Goal: Task Accomplishment & Management: Use online tool/utility

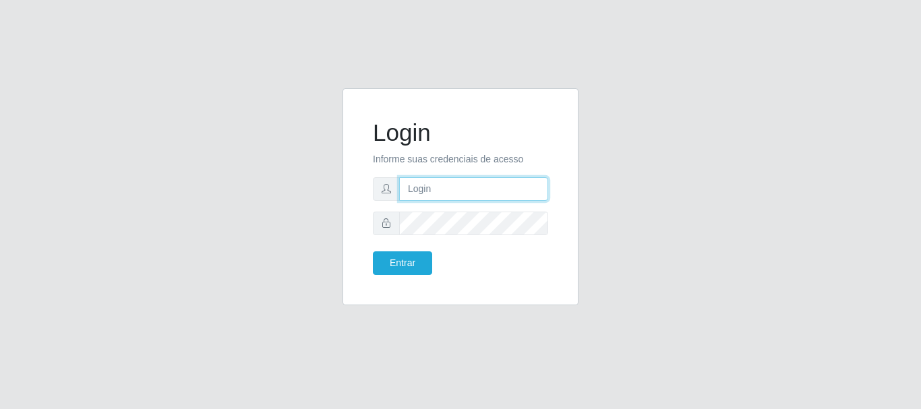
click at [439, 195] on input "text" at bounding box center [473, 189] width 149 height 24
type input "[EMAIL_ADDRESS][DOMAIN_NAME]"
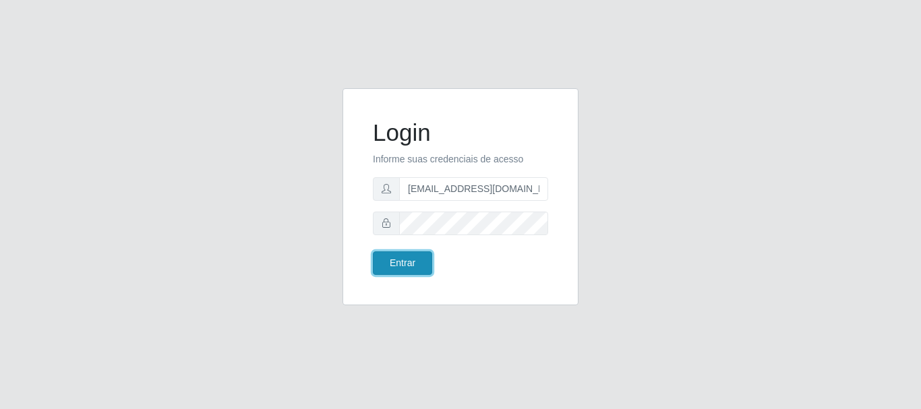
click at [406, 257] on button "Entrar" at bounding box center [402, 263] width 59 height 24
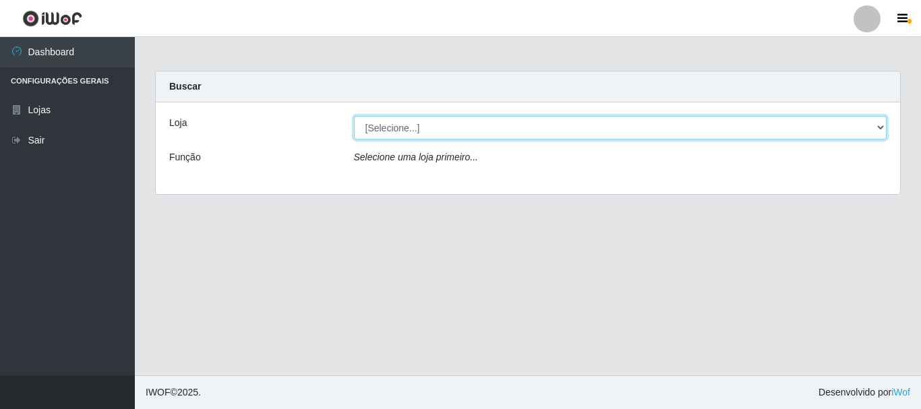
click at [354, 116] on select "[Selecione...] Super Show - [PERSON_NAME]" at bounding box center [620, 128] width 533 height 24
select select "120"
click option "Super Show - [PERSON_NAME]" at bounding box center [0, 0] width 0 height 0
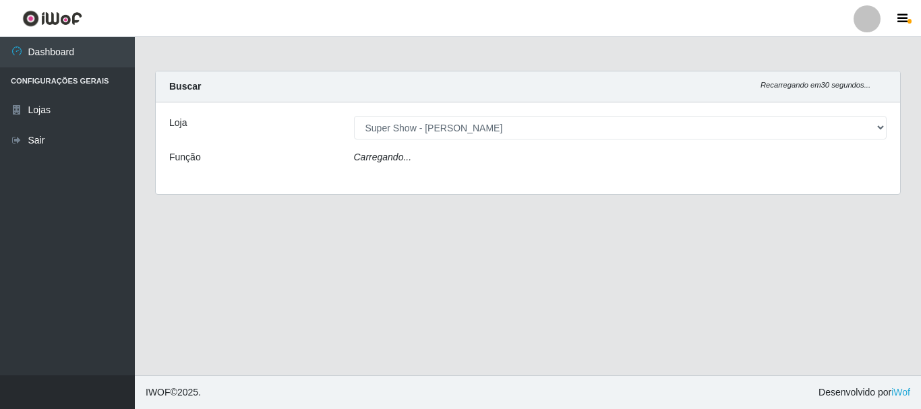
click at [402, 158] on icon "Carregando..." at bounding box center [383, 157] width 58 height 11
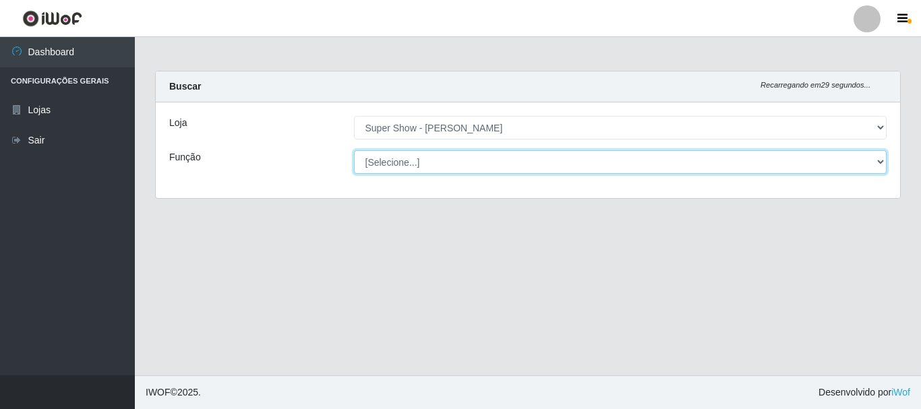
click at [354, 150] on select "[Selecione...] ASG Auxiliar de Depósito Auxiliar de Depósito + Auxiliar de Depó…" at bounding box center [620, 162] width 533 height 24
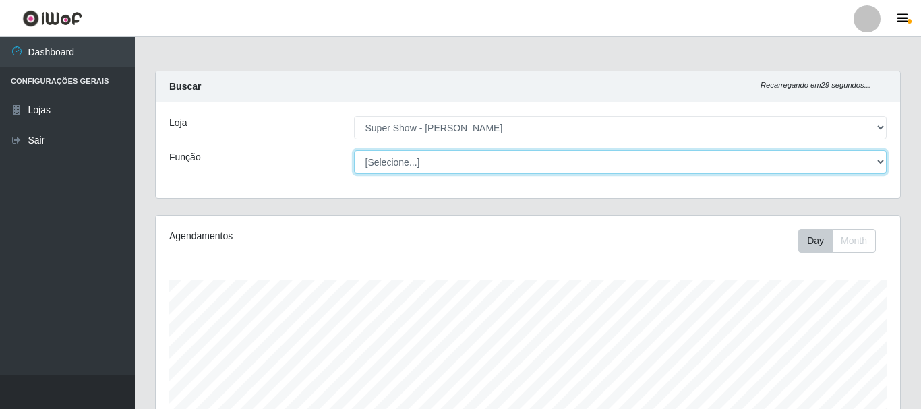
scroll to position [280, 744]
select select "22"
click option "Operador de Caixa" at bounding box center [0, 0] width 0 height 0
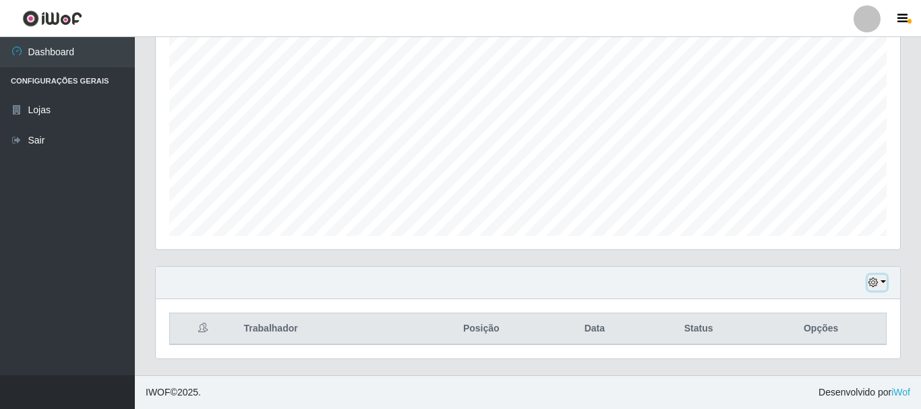
click at [876, 277] on button "button" at bounding box center [877, 283] width 19 height 16
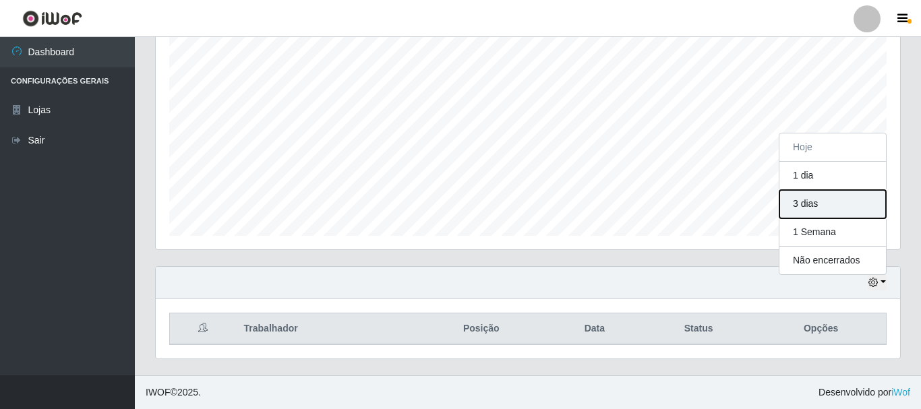
click at [826, 214] on button "3 dias" at bounding box center [832, 204] width 107 height 28
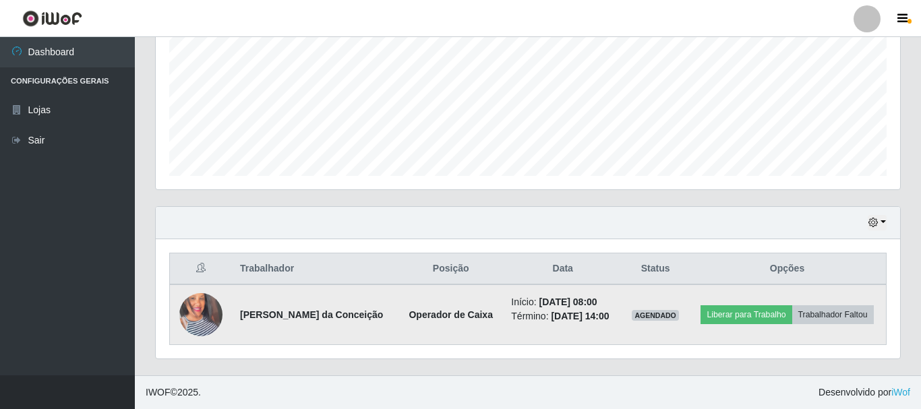
scroll to position [316, 0]
click at [203, 308] on img at bounding box center [200, 314] width 43 height 77
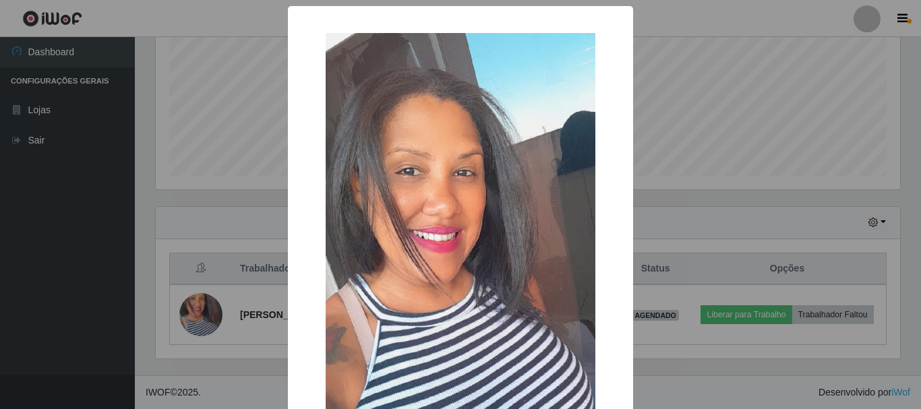
click at [246, 262] on div "× OK Cancel" at bounding box center [460, 204] width 921 height 409
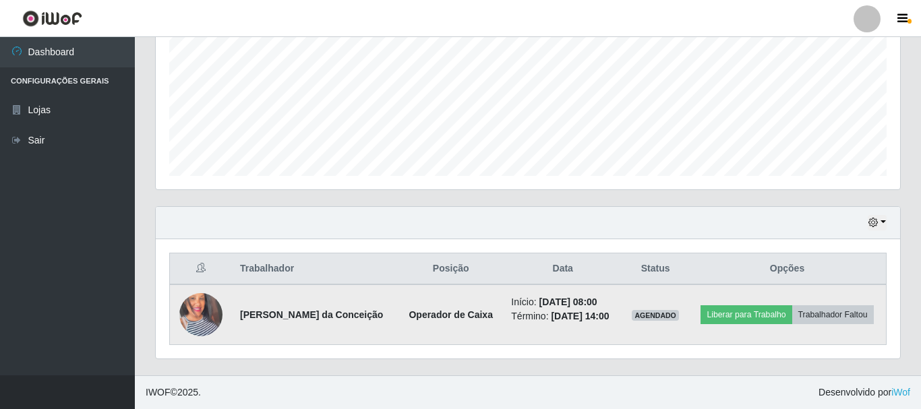
click at [209, 297] on img at bounding box center [200, 314] width 43 height 77
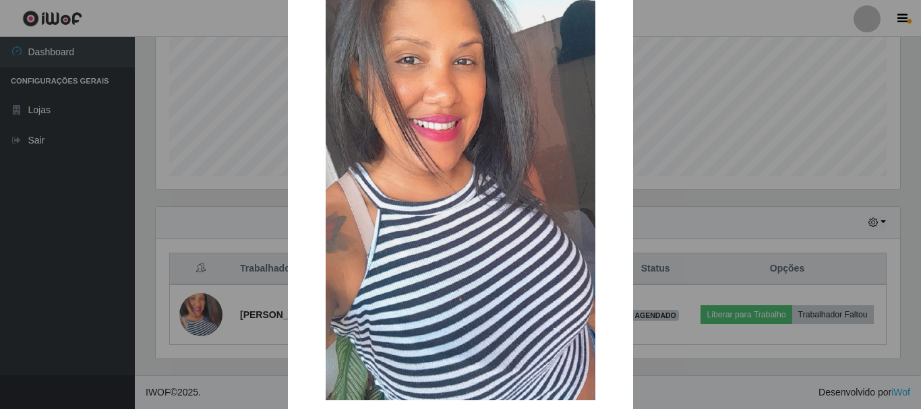
scroll to position [188, 0]
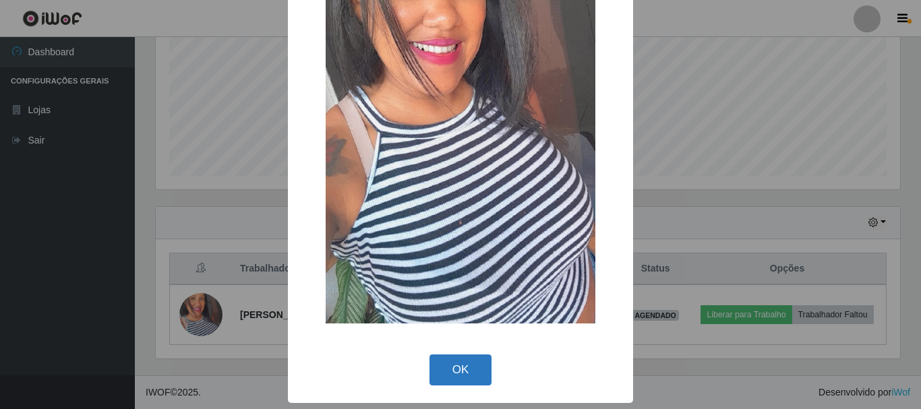
click at [455, 375] on button "OK" at bounding box center [460, 371] width 63 height 32
